Goal: Find specific page/section

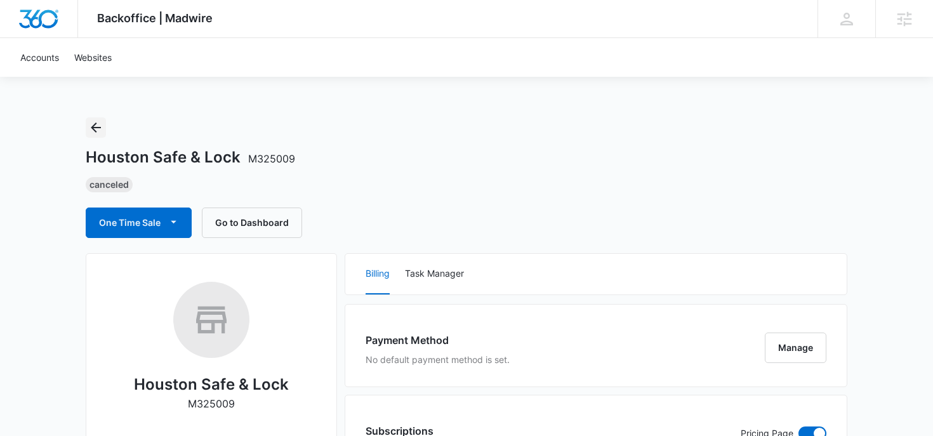
click at [95, 128] on icon "Back" at bounding box center [96, 127] width 10 height 10
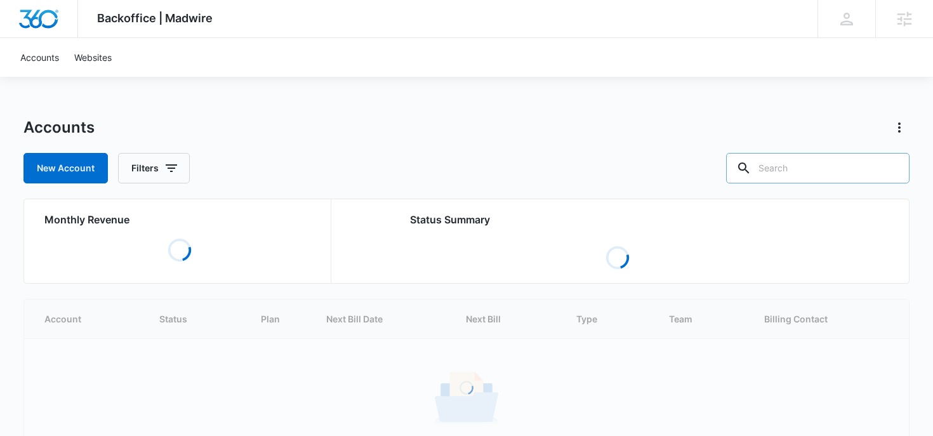
click at [816, 182] on input "text" at bounding box center [817, 168] width 183 height 30
paste input "M325807"
type input "M325807"
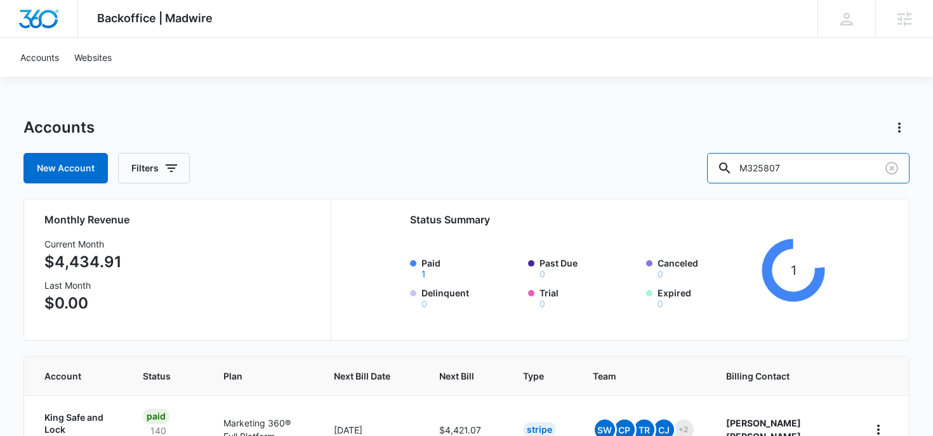
scroll to position [87, 0]
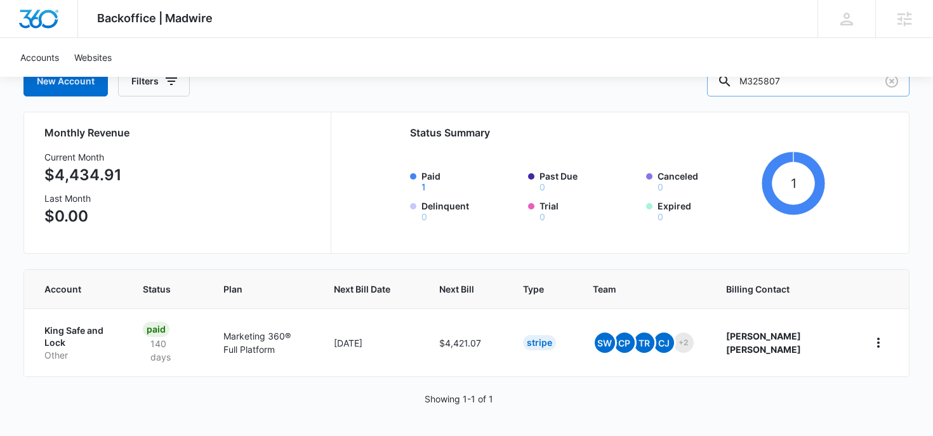
click at [806, 87] on input "M325807" at bounding box center [808, 81] width 202 height 30
